Goal: Information Seeking & Learning: Understand process/instructions

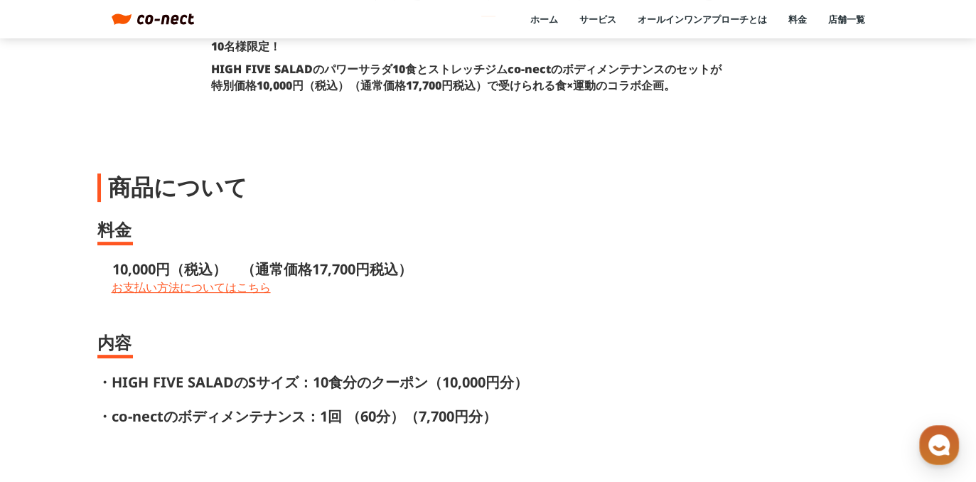
click at [505, 286] on link "お支払い方法についてはこちら" at bounding box center [496, 287] width 768 height 16
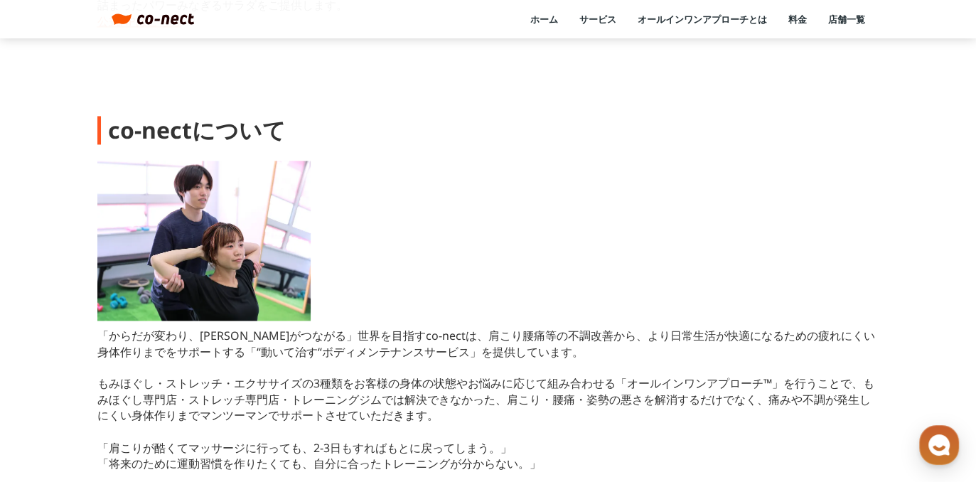
scroll to position [1970, 0]
